Goal: Information Seeking & Learning: Learn about a topic

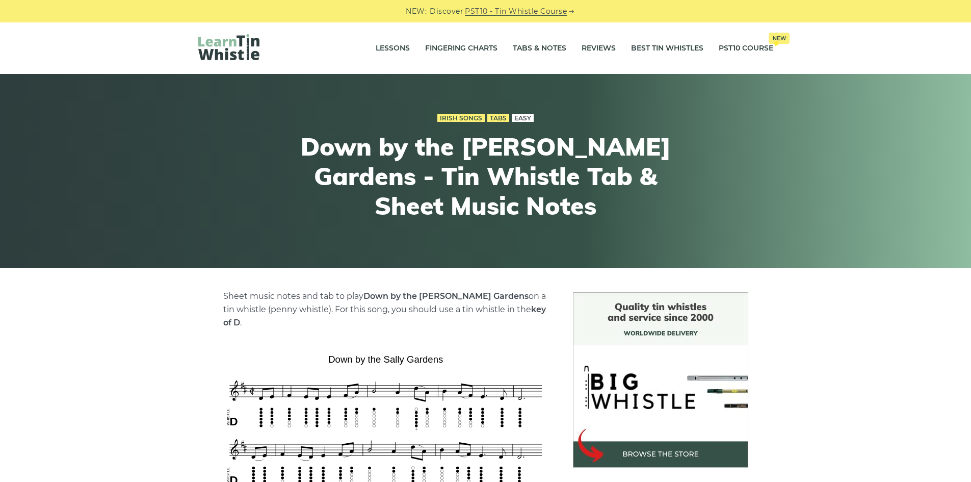
click at [527, 120] on link "Easy" at bounding box center [523, 118] width 22 height 8
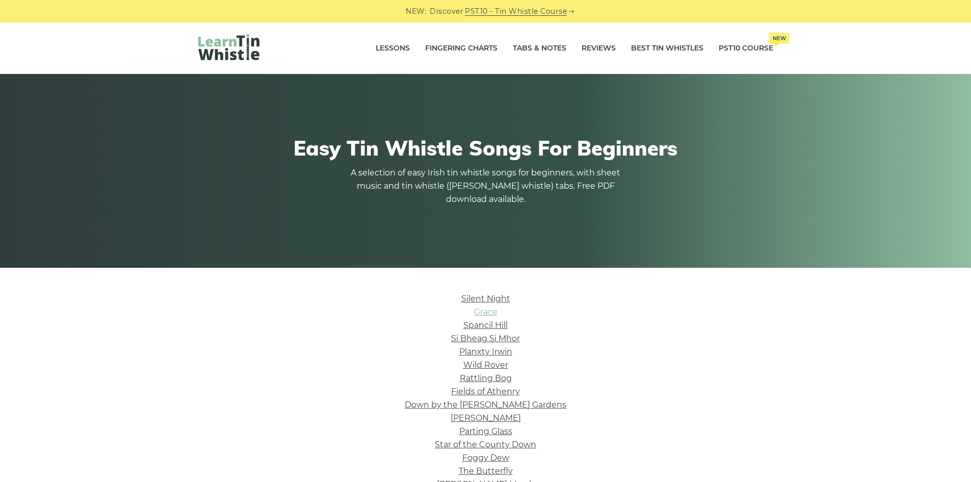
click at [491, 312] on link "Grace" at bounding box center [485, 312] width 23 height 10
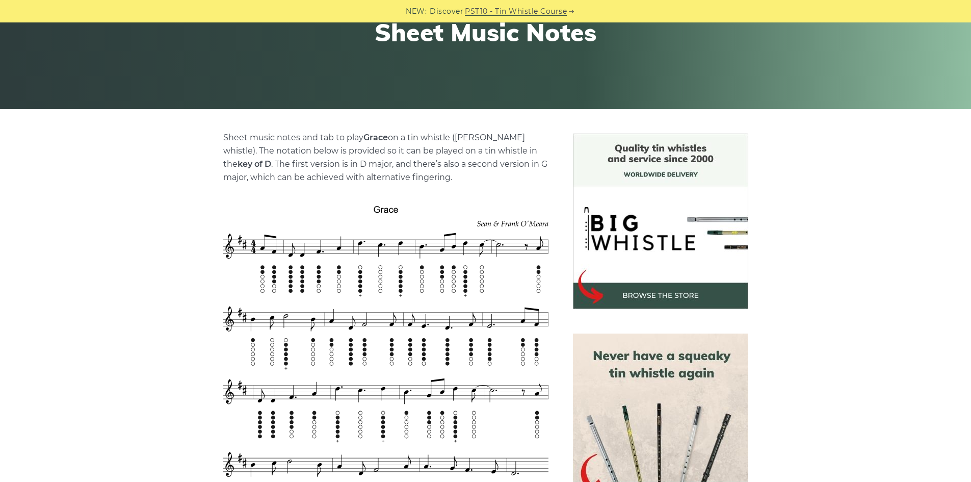
scroll to position [153, 0]
